Goal: Information Seeking & Learning: Learn about a topic

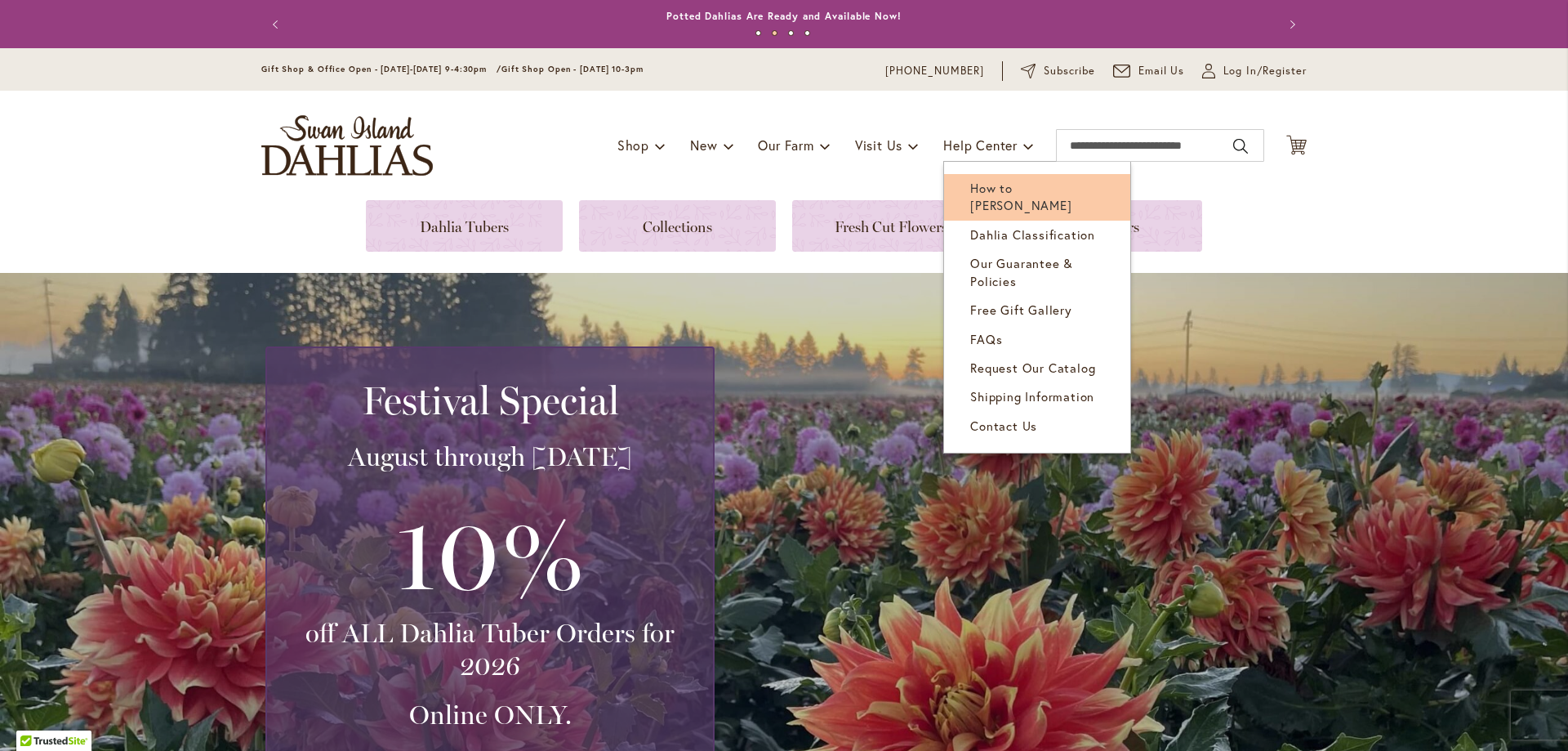
click at [1021, 189] on span "How to [PERSON_NAME]" at bounding box center [1022, 196] width 101 height 33
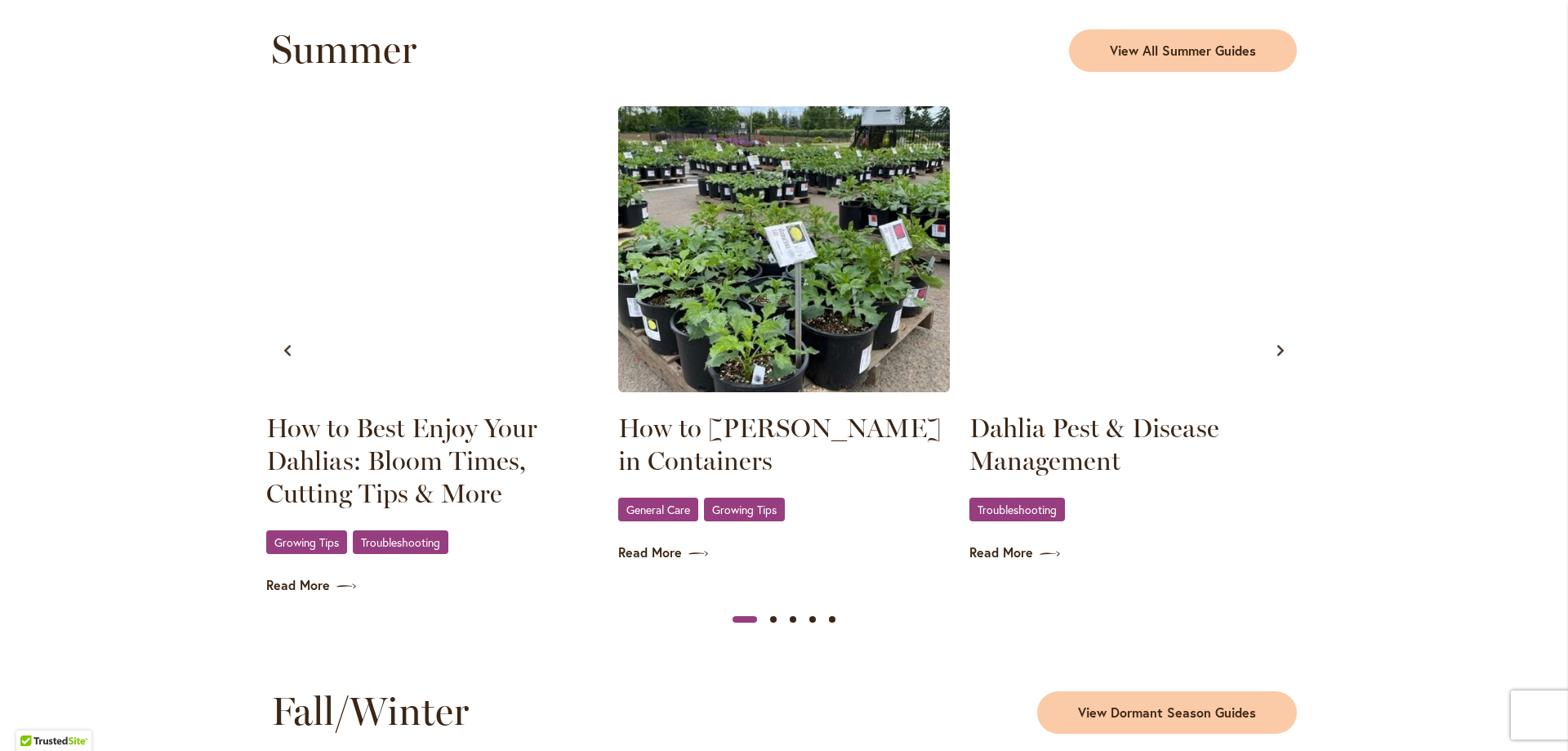
scroll to position [1552, 0]
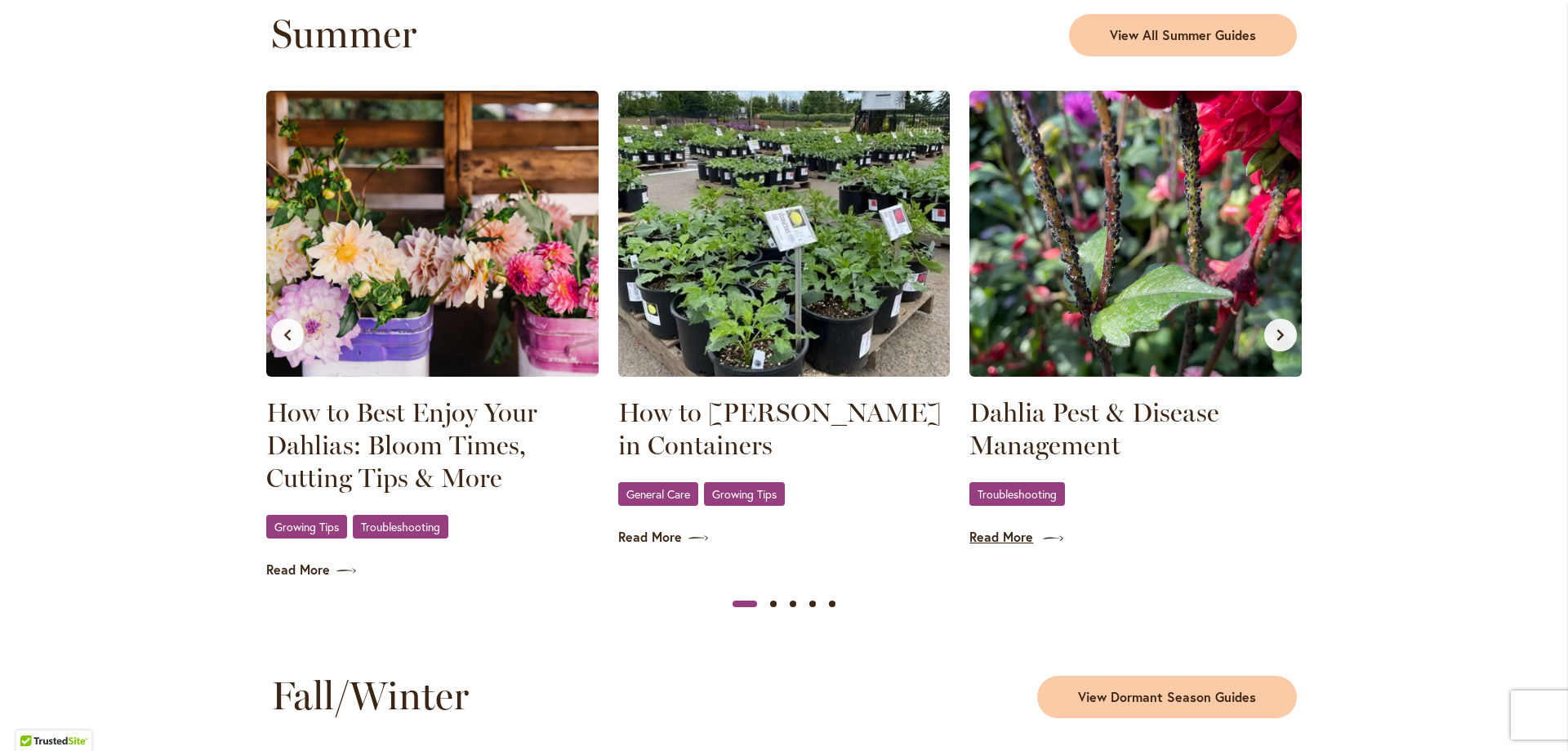
click at [994, 544] on link "Read More" at bounding box center [1136, 537] width 332 height 19
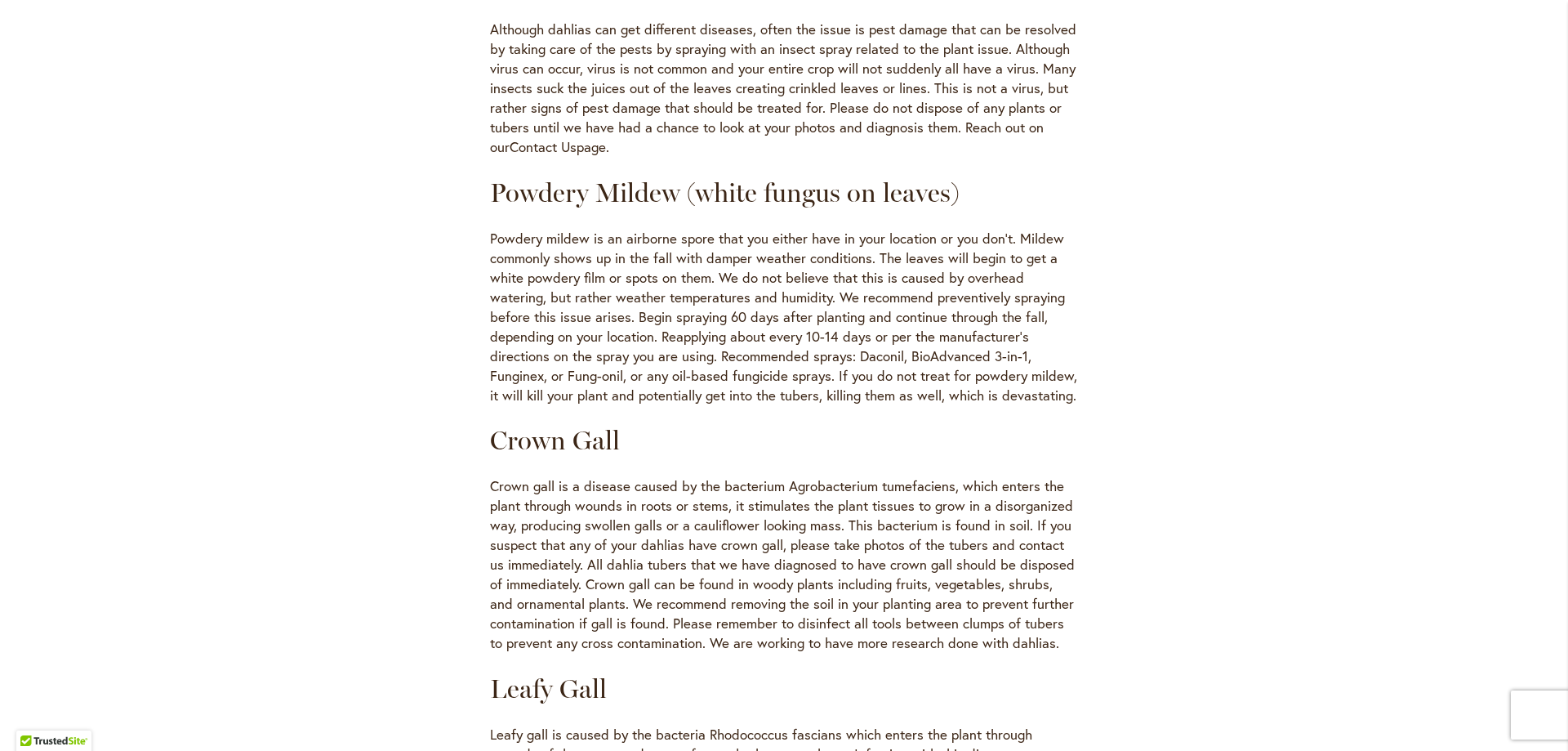
scroll to position [2287, 0]
